Goal: Transaction & Acquisition: Purchase product/service

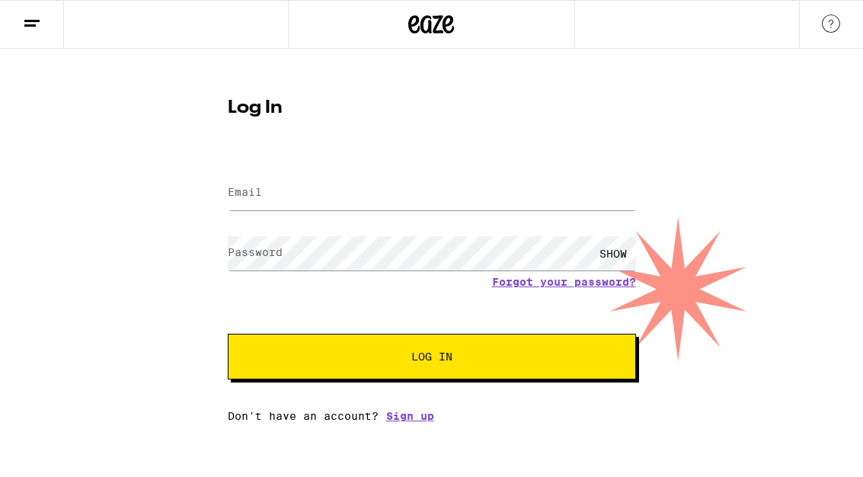
scroll to position [95, 0]
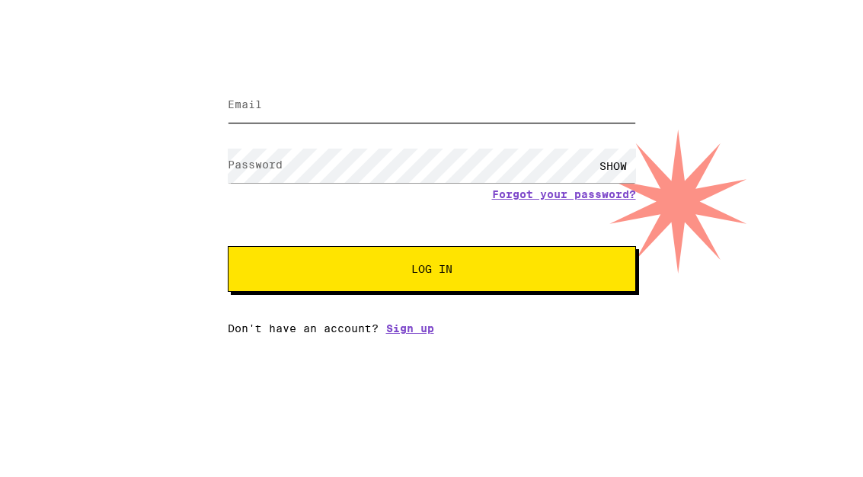
type input "[EMAIL_ADDRESS][DOMAIN_NAME]"
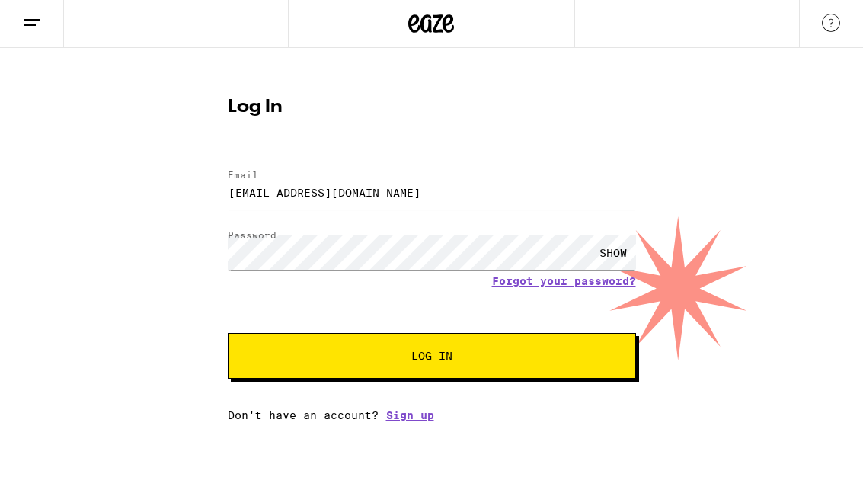
click at [486, 361] on span "Log In" at bounding box center [431, 356] width 285 height 11
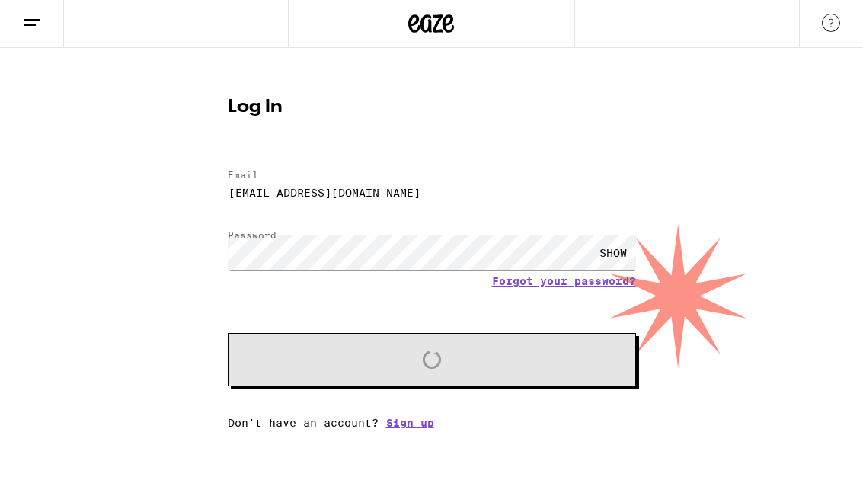
scroll to position [0, 0]
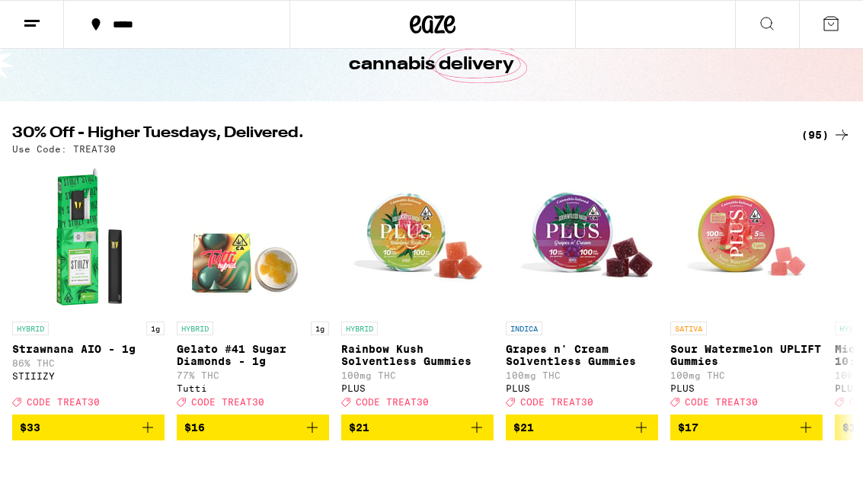
click at [823, 144] on div "(95)" at bounding box center [826, 135] width 50 height 18
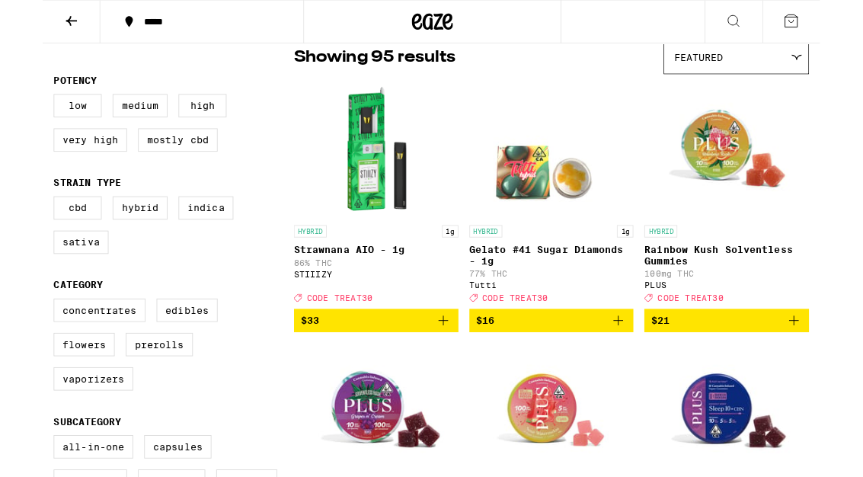
scroll to position [131, 0]
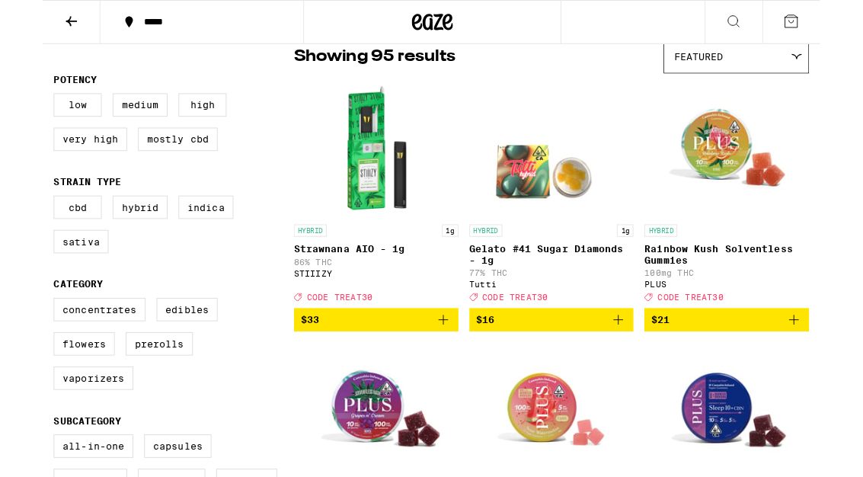
click at [187, 243] on label "Indica" at bounding box center [181, 230] width 61 height 26
click at [16, 220] on input "Indica" at bounding box center [15, 219] width 1 height 1
checkbox input "true"
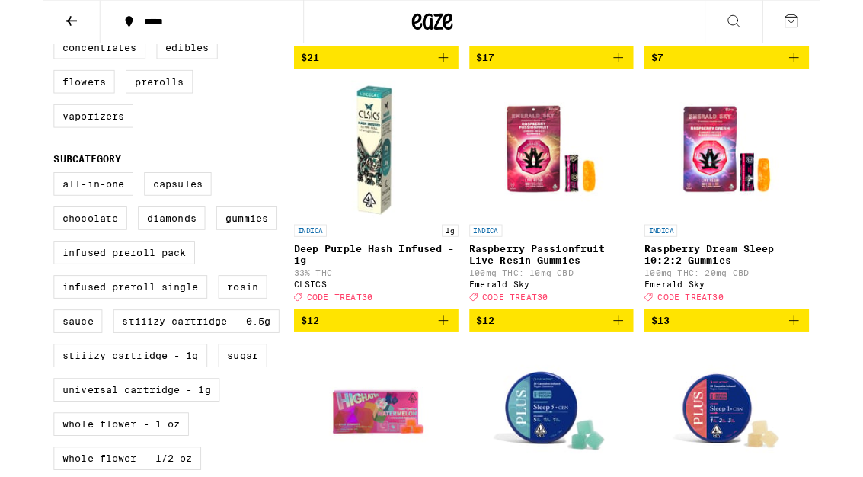
scroll to position [424, 0]
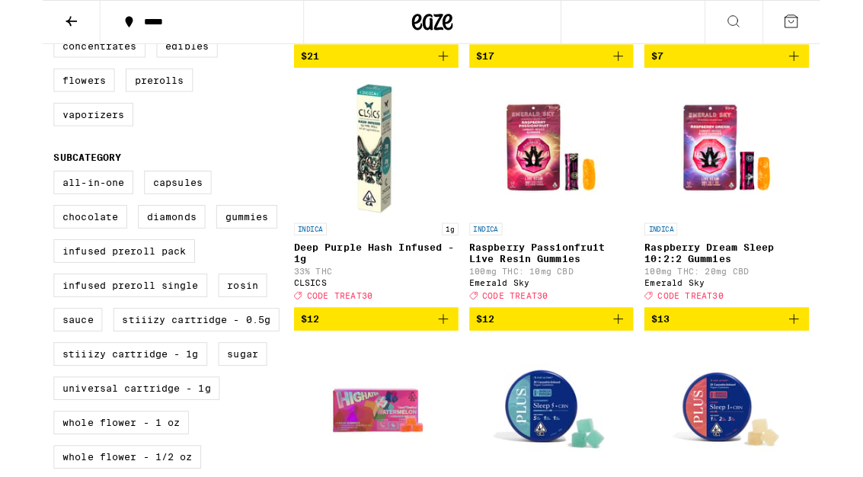
click at [55, 216] on label "All-In-One" at bounding box center [56, 203] width 88 height 26
click at [16, 193] on input "All-In-One" at bounding box center [15, 192] width 1 height 1
checkbox input "true"
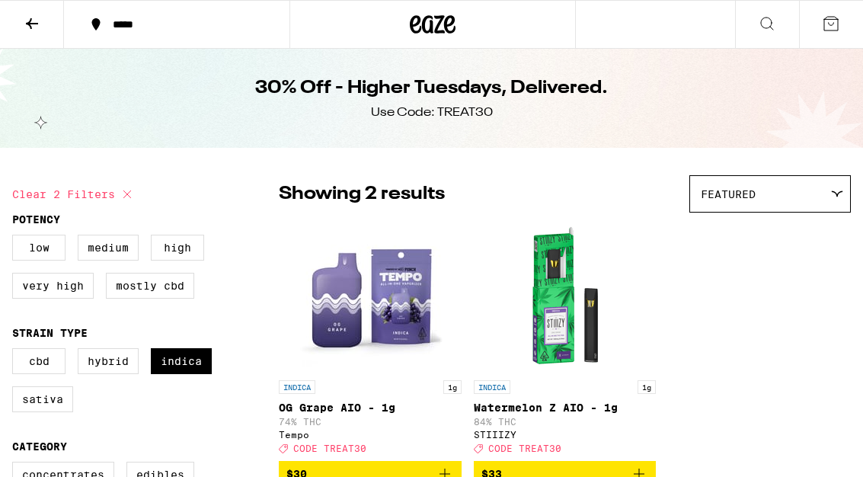
click at [12, 14] on button at bounding box center [32, 25] width 64 height 48
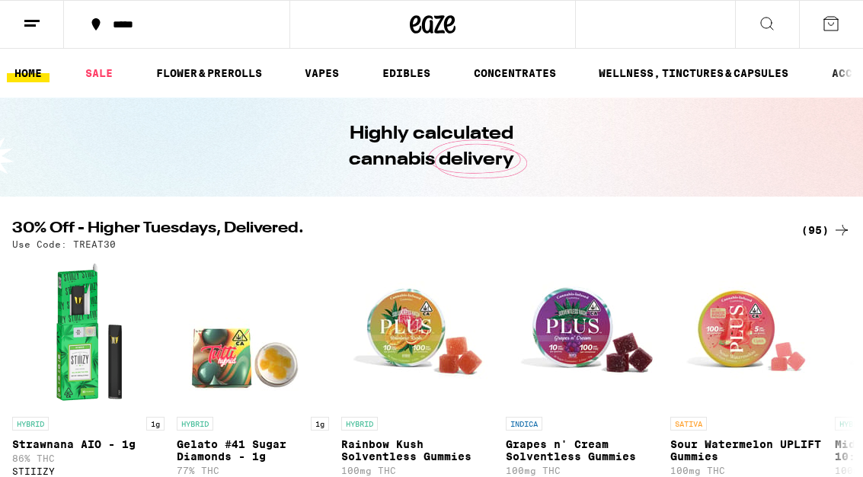
click at [334, 70] on link "VAPES" at bounding box center [322, 73] width 50 height 18
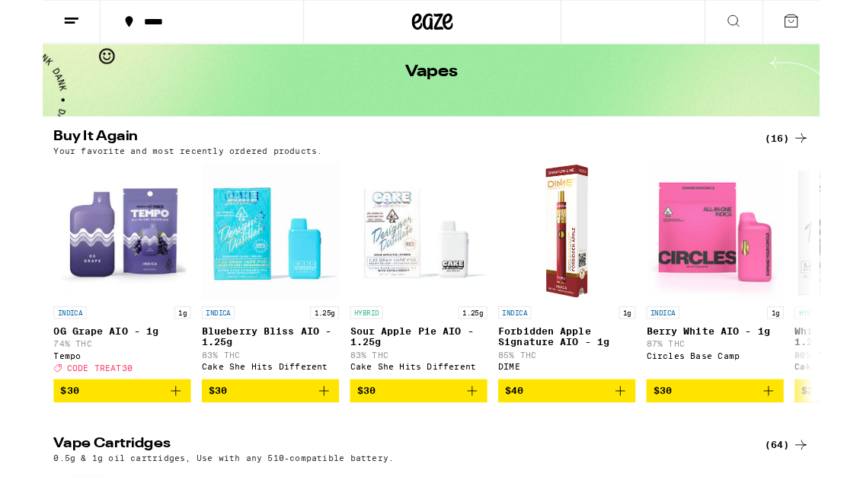
scroll to position [72, 0]
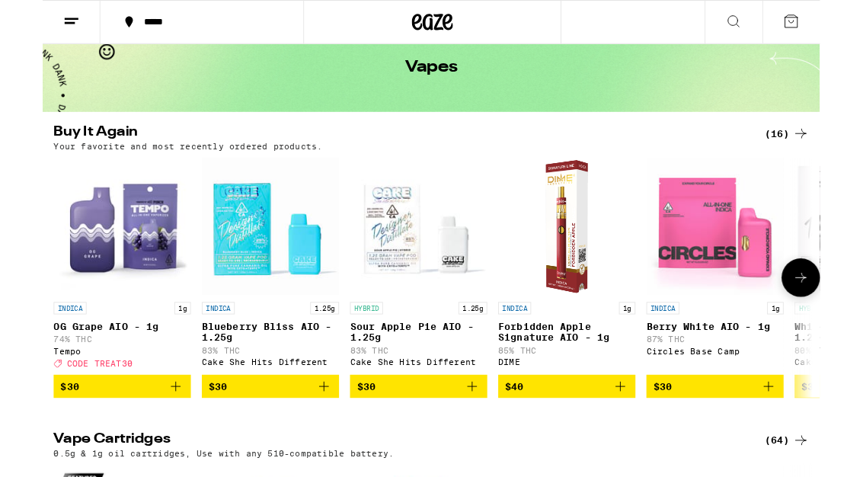
click at [788, 349] on div "INDICA 1g" at bounding box center [746, 342] width 152 height 14
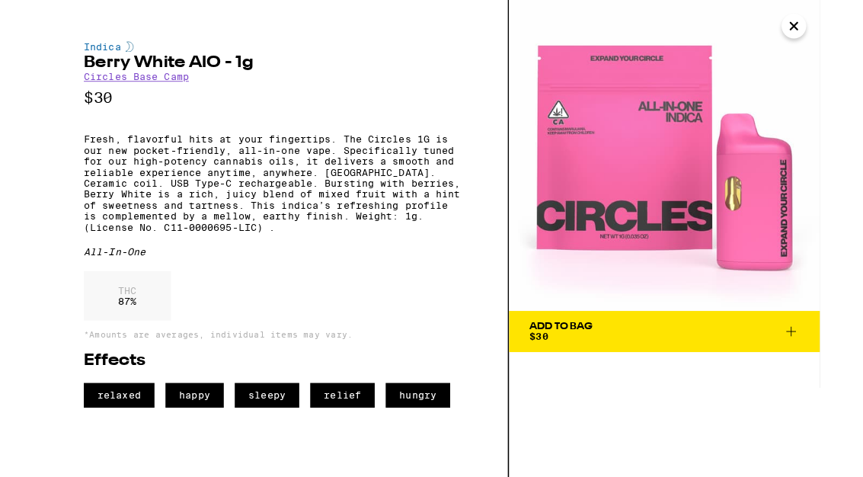
click at [826, 36] on icon "Close" at bounding box center [834, 29] width 18 height 23
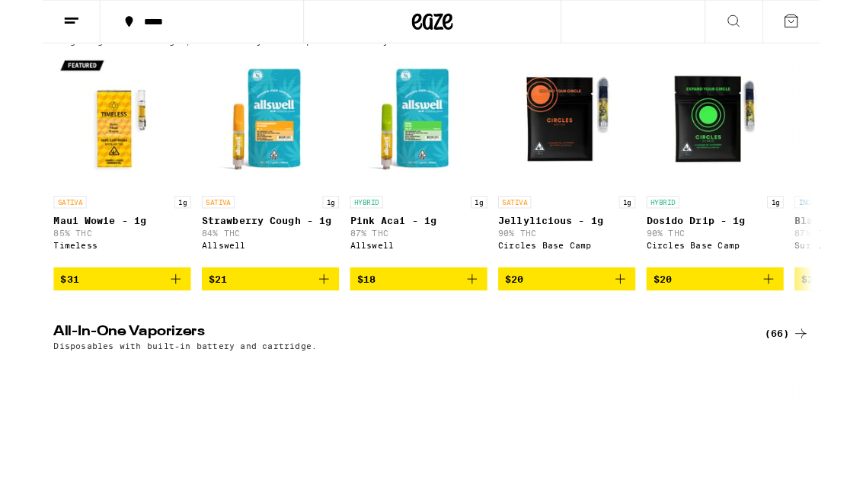
scroll to position [533, 0]
